Goal: Navigation & Orientation: Find specific page/section

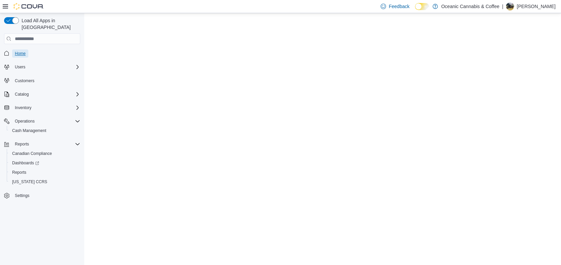
click at [18, 51] on span "Home" at bounding box center [20, 53] width 11 height 5
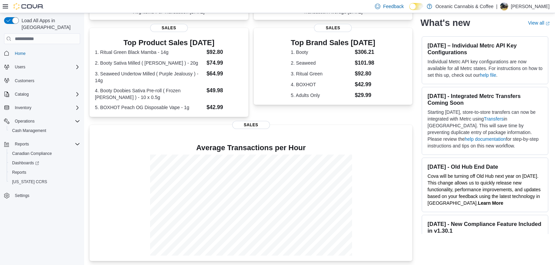
scroll to position [128, 0]
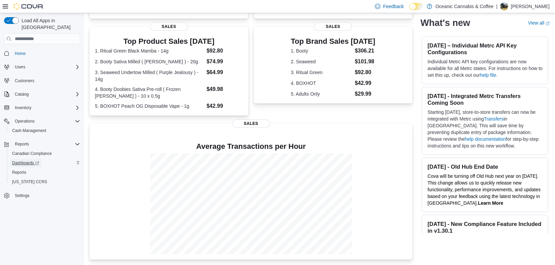
click at [31, 160] on span "Dashboards" at bounding box center [25, 162] width 27 height 5
click at [18, 160] on span "Dashboards" at bounding box center [25, 162] width 27 height 5
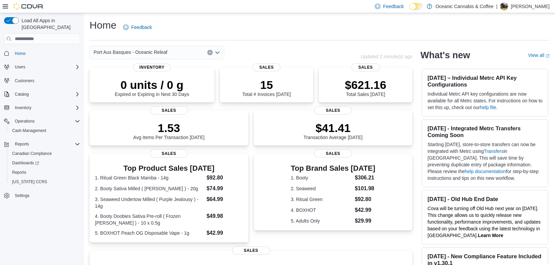
click at [270, 22] on div "Home Feedback" at bounding box center [320, 28] width 460 height 18
